Goal: Information Seeking & Learning: Check status

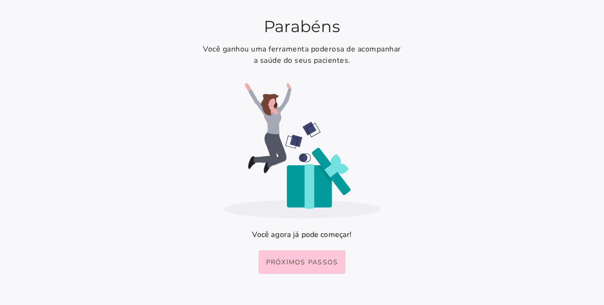
drag, startPoint x: 318, startPoint y: 277, endPoint x: 316, endPoint y: 270, distance: 7.7
click at [318, 277] on link "Próximos passos" at bounding box center [301, 269] width 87 height 38
click at [0, 0] on home-page at bounding box center [0, 0] width 0 height 0
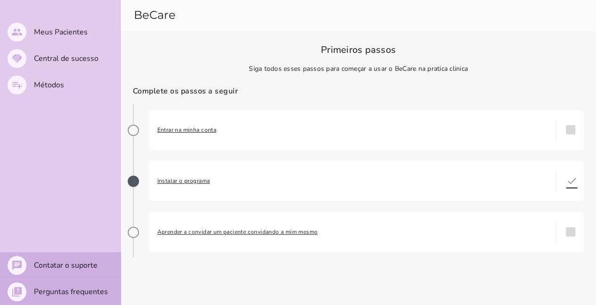
click at [190, 129] on span "Entrar na minha conta" at bounding box center [352, 129] width 390 height 9
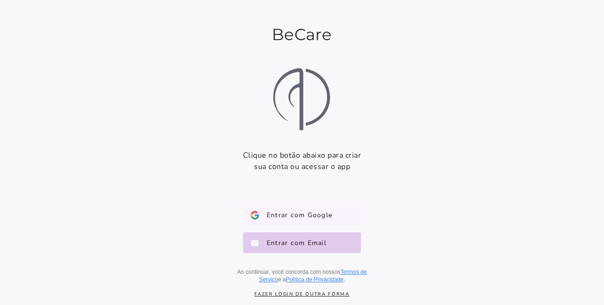
click at [344, 212] on button "Entrar com Google Google" at bounding box center [302, 215] width 118 height 21
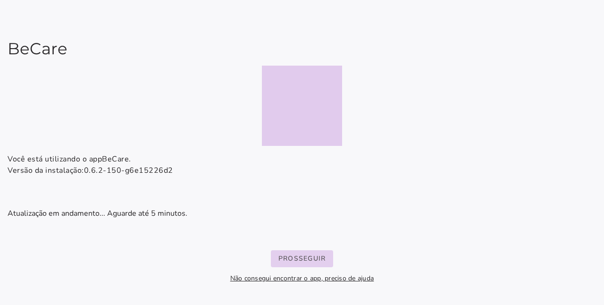
click at [0, 0] on slot "Prosseguir" at bounding box center [0, 0] width 0 height 0
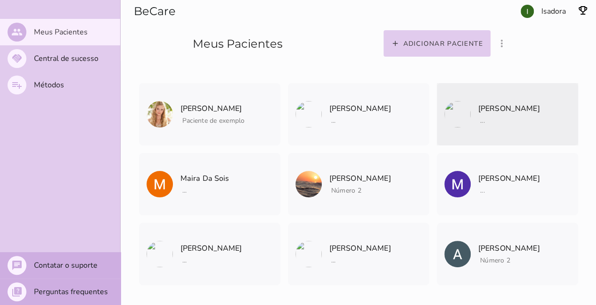
click at [510, 106] on p "Rafaela Londero" at bounding box center [510, 108] width 62 height 13
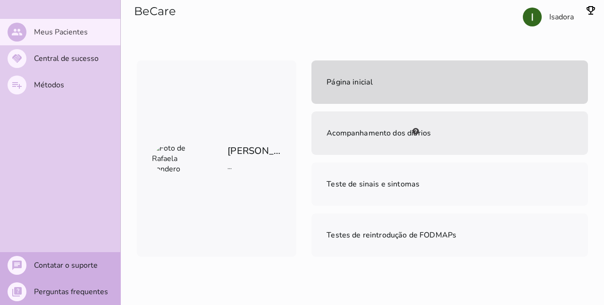
click at [379, 134] on span "Acompanhamento dos diários" at bounding box center [378, 133] width 104 height 10
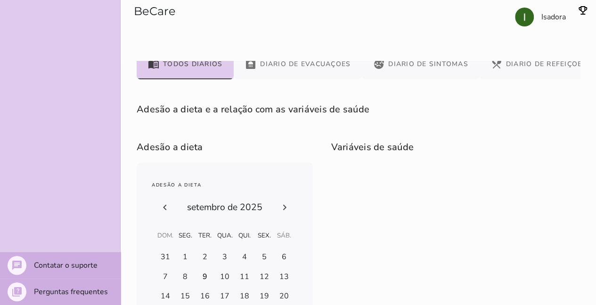
scroll to position [137, 0]
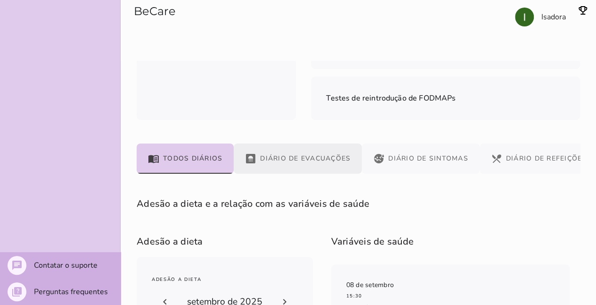
click at [297, 159] on button "bathroom Diário de Evacuações" at bounding box center [298, 158] width 128 height 30
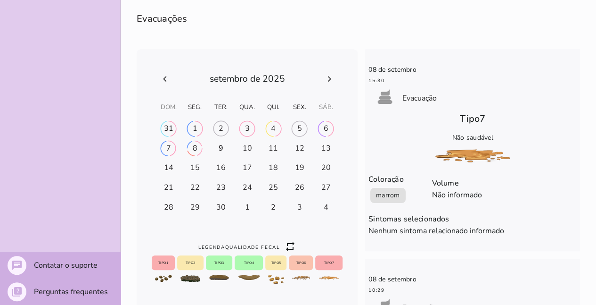
scroll to position [325, 0]
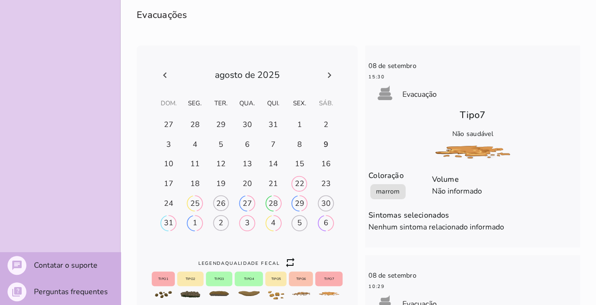
click at [164, 73] on icon at bounding box center [164, 74] width 11 height 11
click at [295, 183] on div "22" at bounding box center [299, 183] width 9 height 10
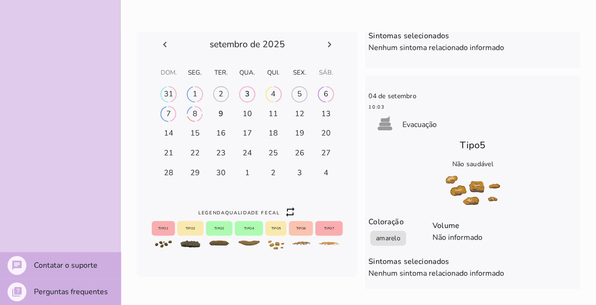
scroll to position [356, 0]
click at [166, 42] on icon at bounding box center [164, 44] width 11 height 11
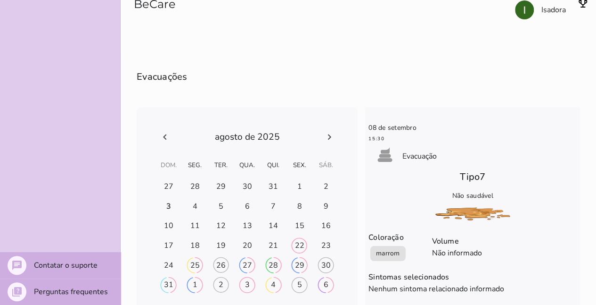
scroll to position [311, 0]
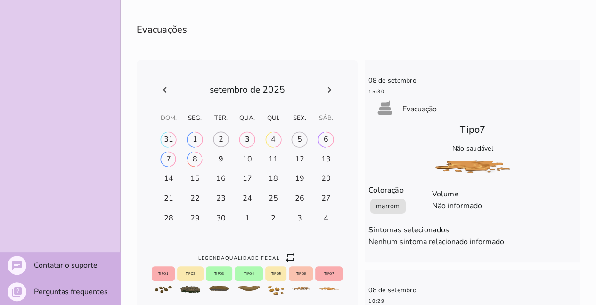
click at [324, 94] on icon at bounding box center [329, 89] width 11 height 11
click at [164, 84] on icon at bounding box center [164, 89] width 11 height 11
click at [324, 94] on icon at bounding box center [329, 89] width 11 height 11
click at [188, 157] on h-0 at bounding box center [194, 158] width 25 height 15
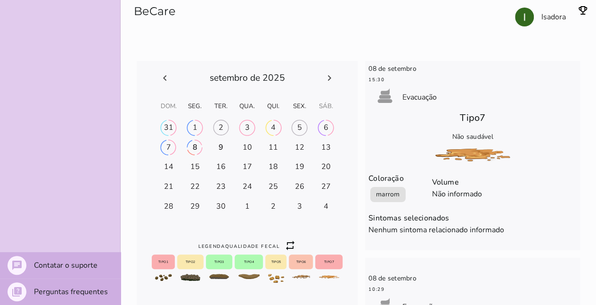
scroll to position [309, 0]
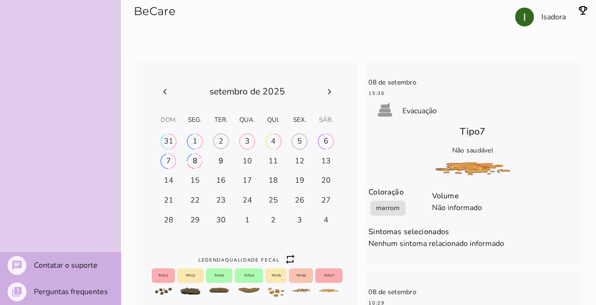
click at [170, 92] on icon at bounding box center [164, 91] width 11 height 11
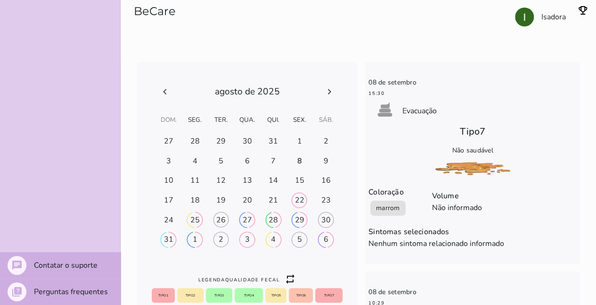
click at [298, 198] on div "22" at bounding box center [299, 200] width 9 height 10
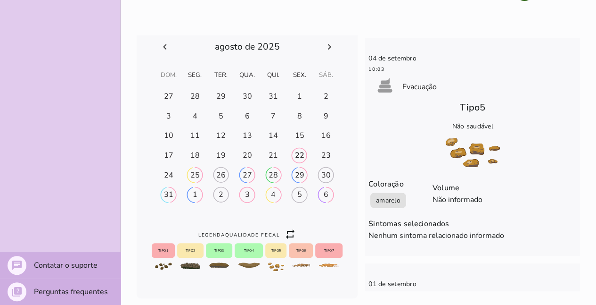
scroll to position [358, 0]
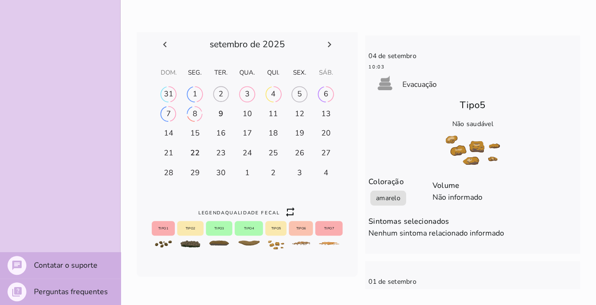
click at [325, 42] on icon at bounding box center [329, 44] width 11 height 11
click at [298, 92] on div "5" at bounding box center [300, 94] width 5 height 10
click at [166, 46] on icon at bounding box center [164, 44] width 11 height 11
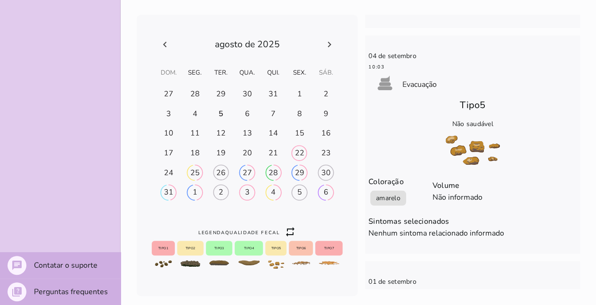
scroll to position [358, 0]
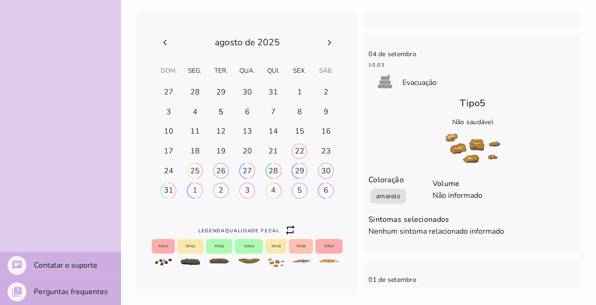
click at [287, 149] on h-0 at bounding box center [299, 150] width 25 height 15
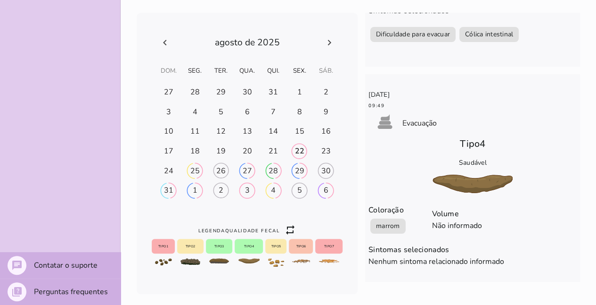
scroll to position [1792, 0]
